Goal: Find specific page/section: Find specific page/section

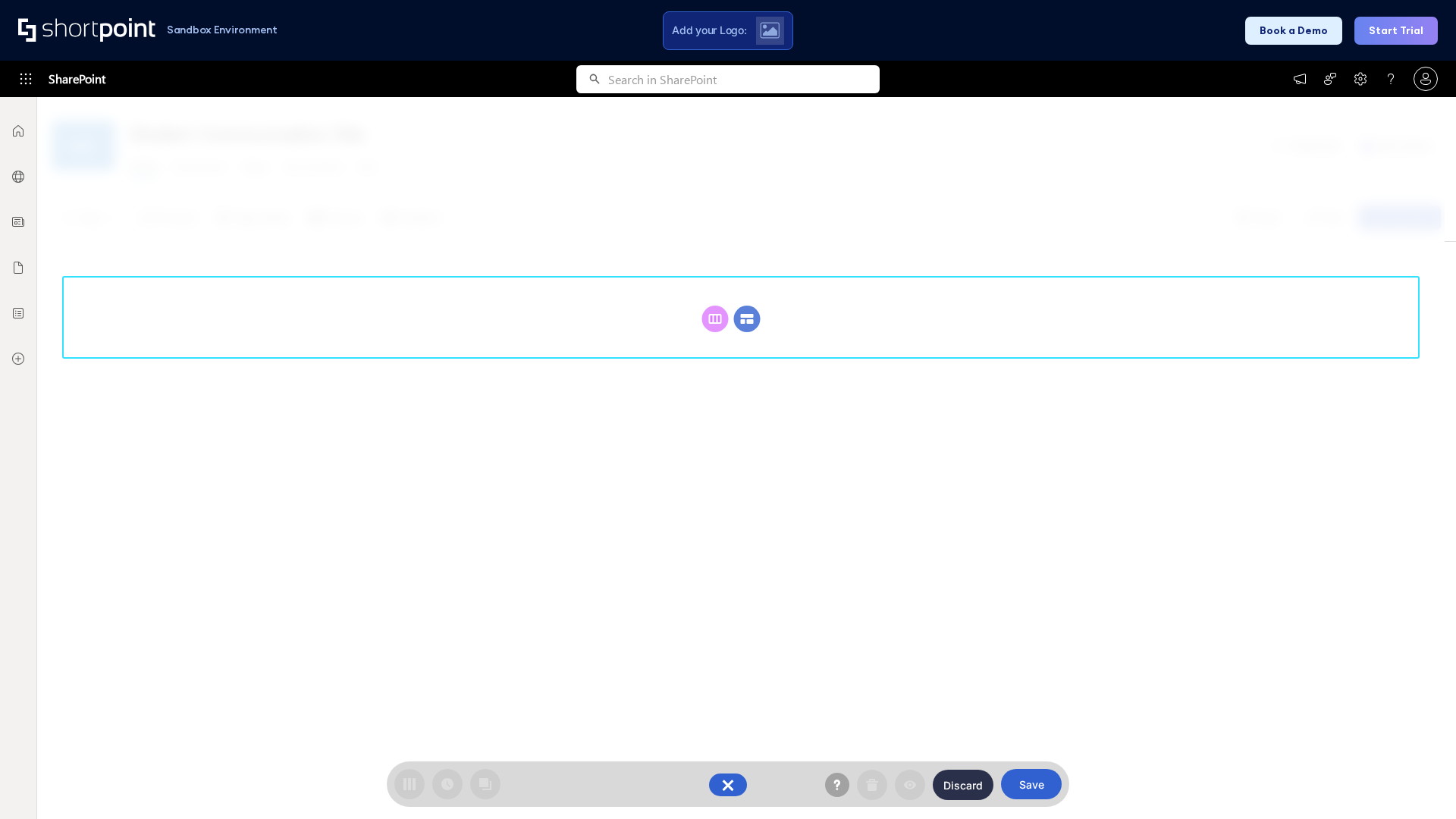
scroll to position [208, 0]
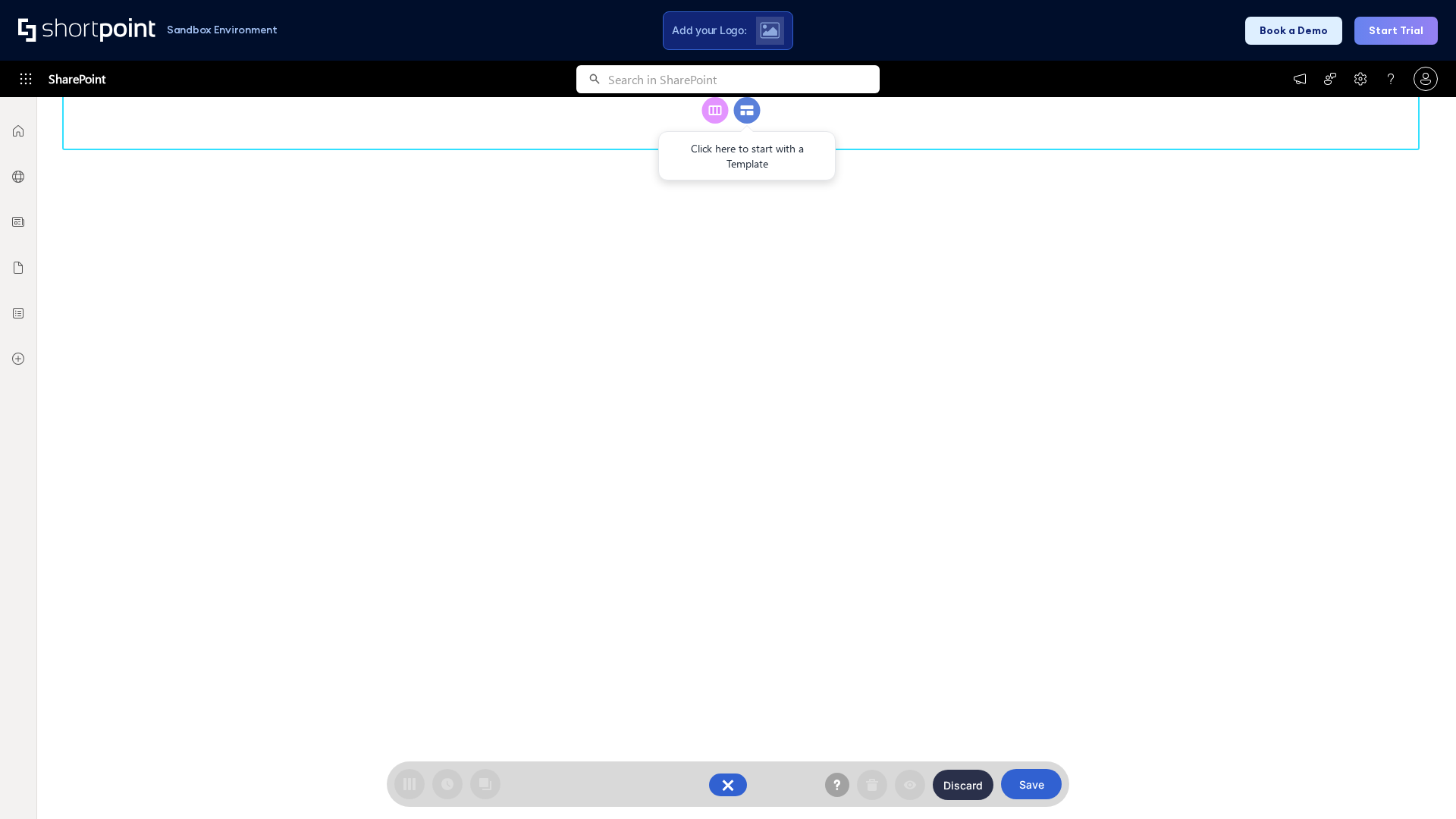
click at [747, 124] on circle at bounding box center [747, 110] width 26 height 26
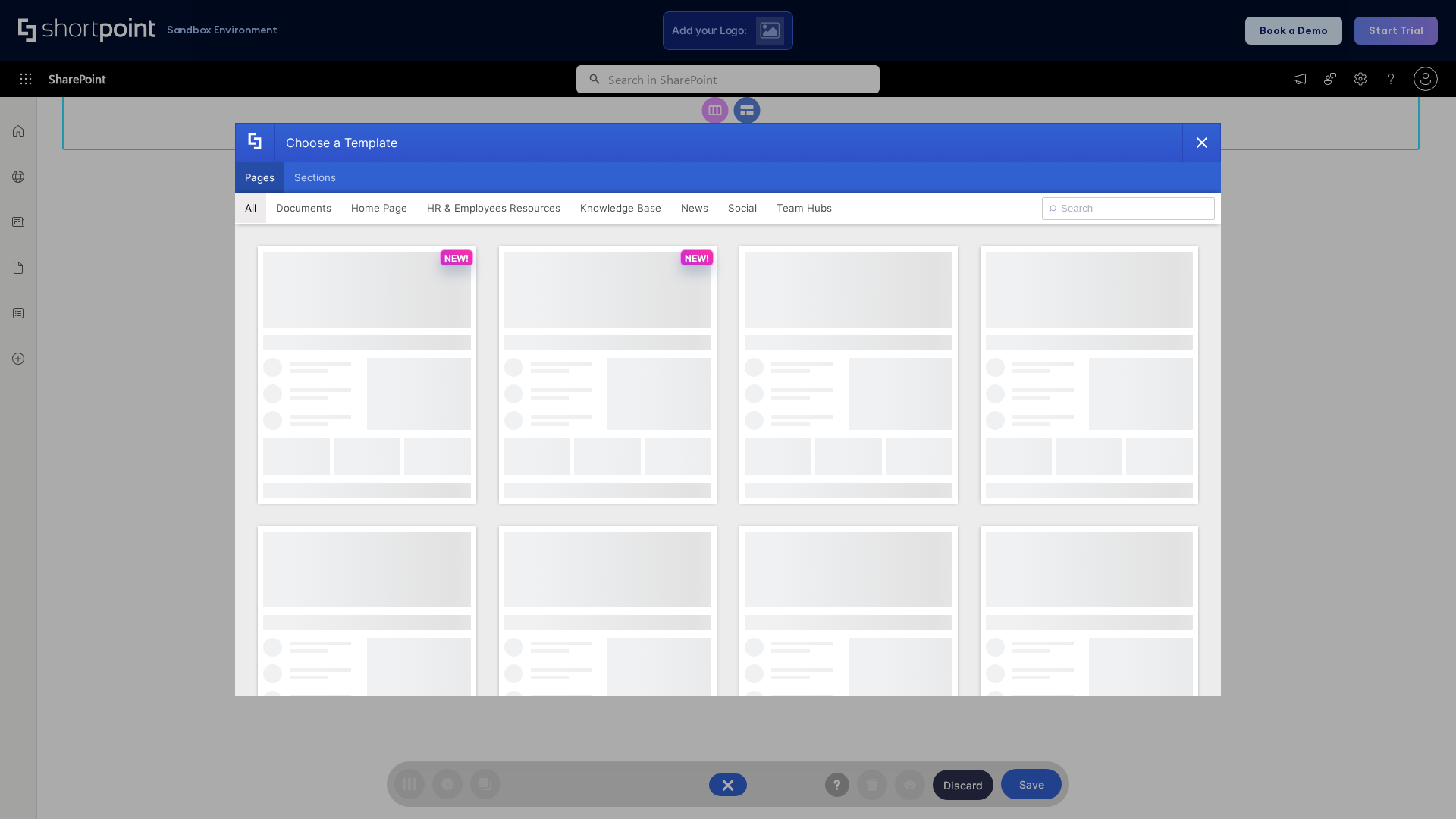
scroll to position [0, 0]
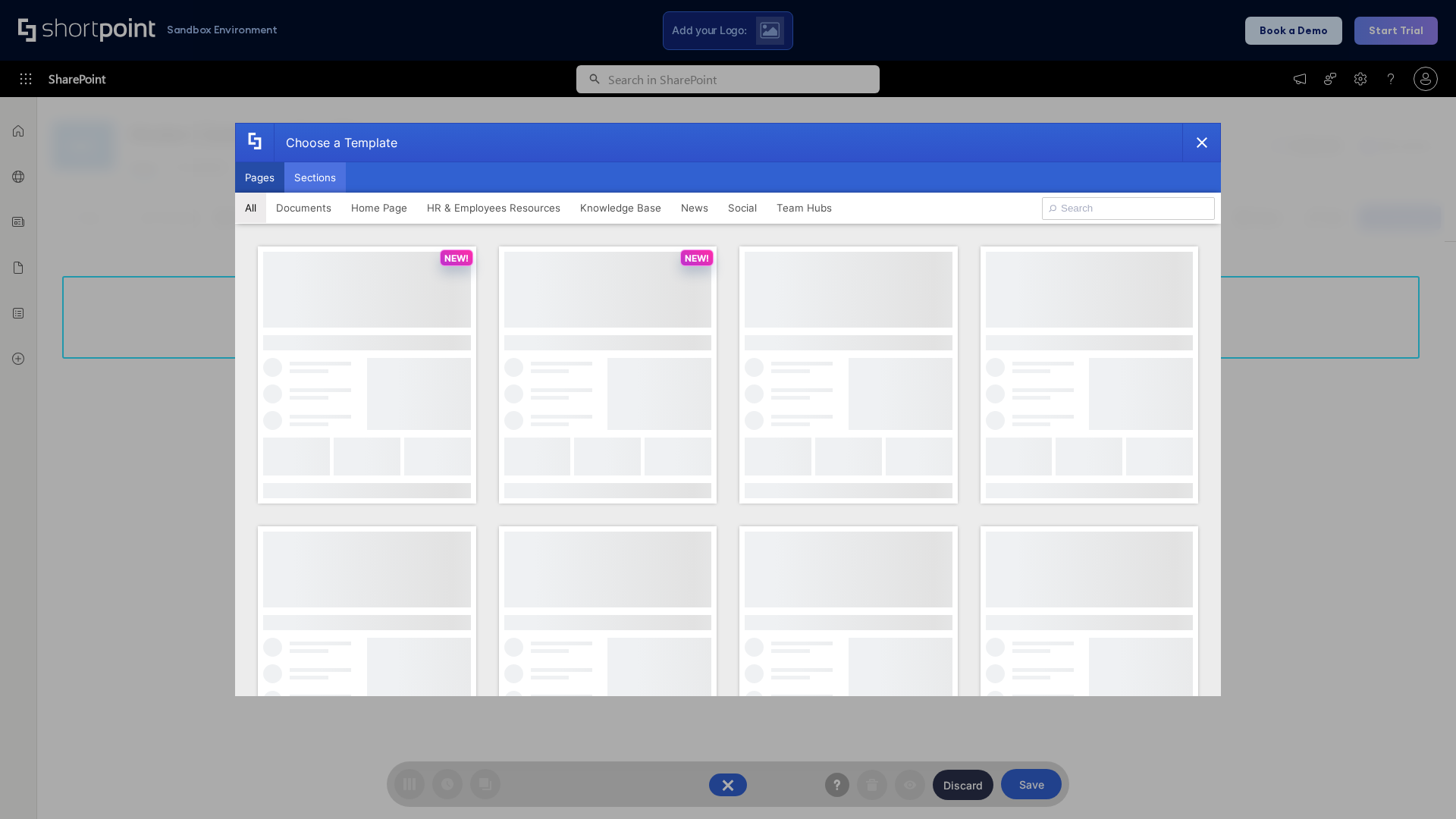
click at [314, 177] on button "Sections" at bounding box center [314, 177] width 61 height 30
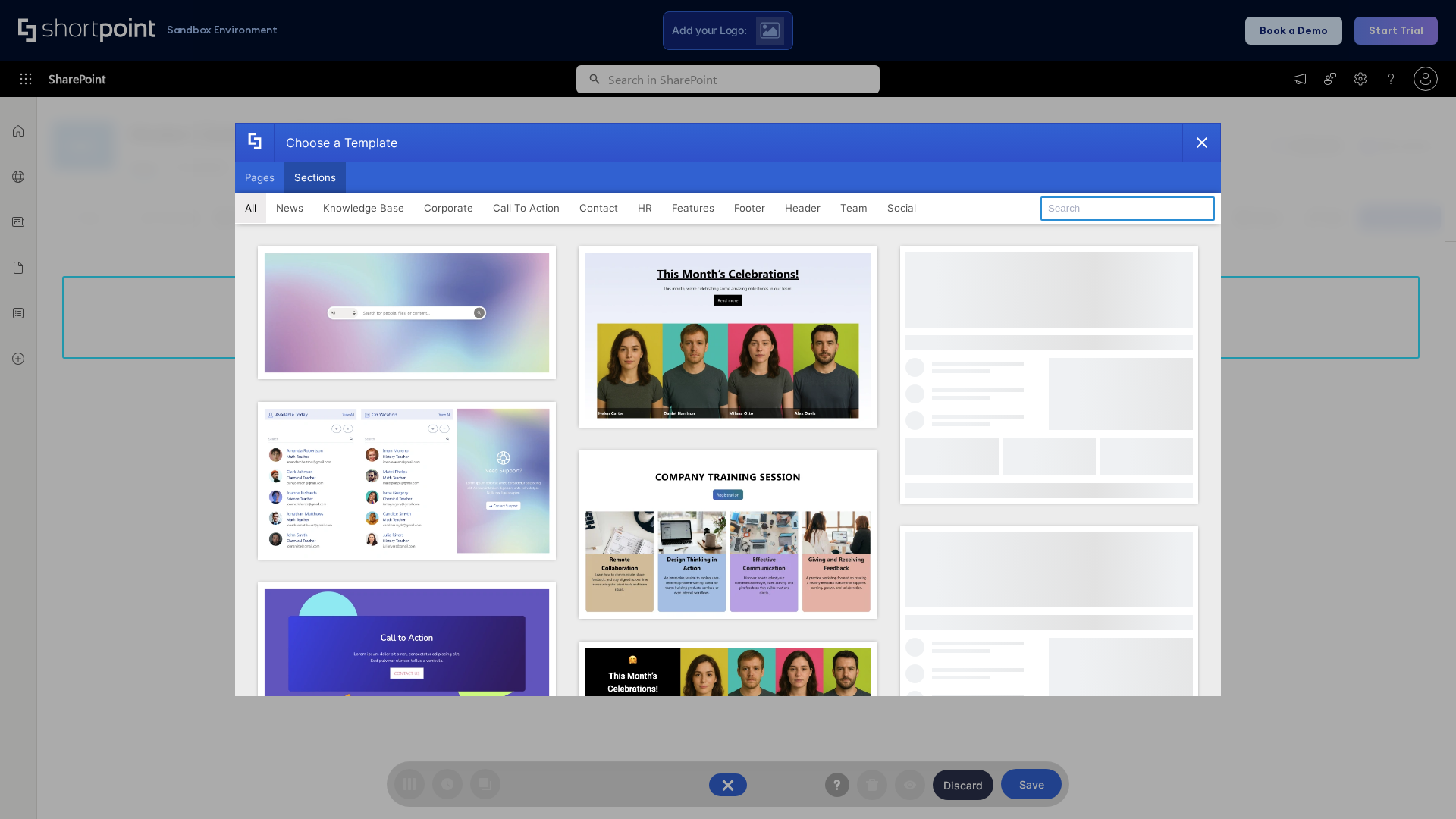
type input "Features Kit 2"
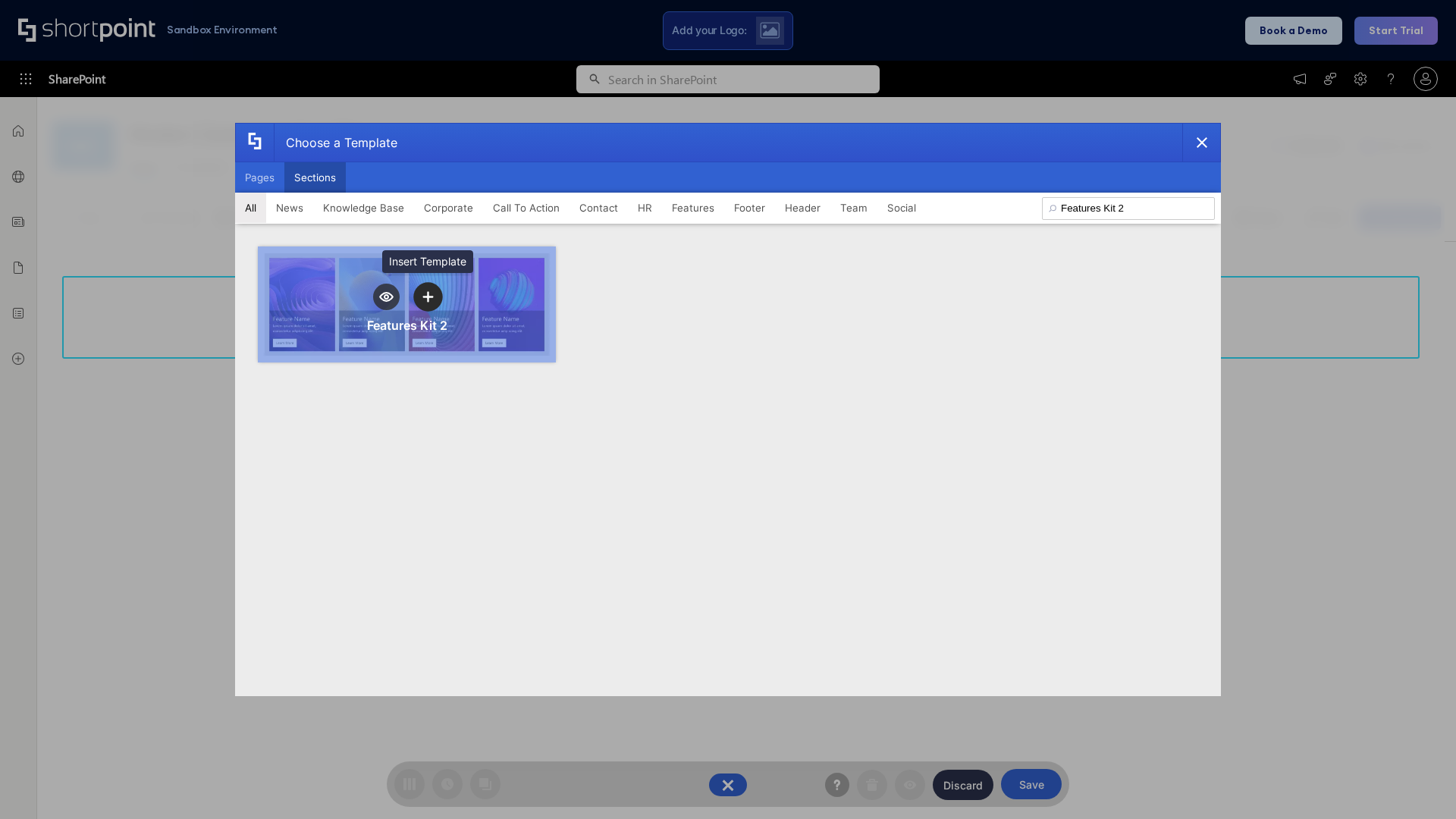
click at [428, 297] on icon "template selector" at bounding box center [428, 297] width 11 height 11
